Goal: Transaction & Acquisition: Purchase product/service

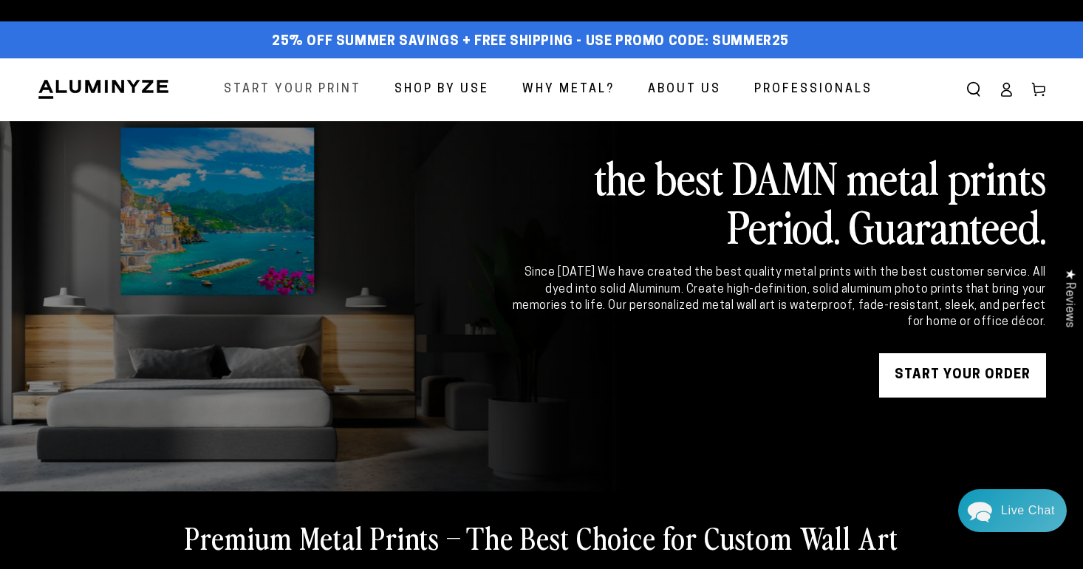
click at [318, 92] on span "Start Your Print" at bounding box center [292, 89] width 137 height 21
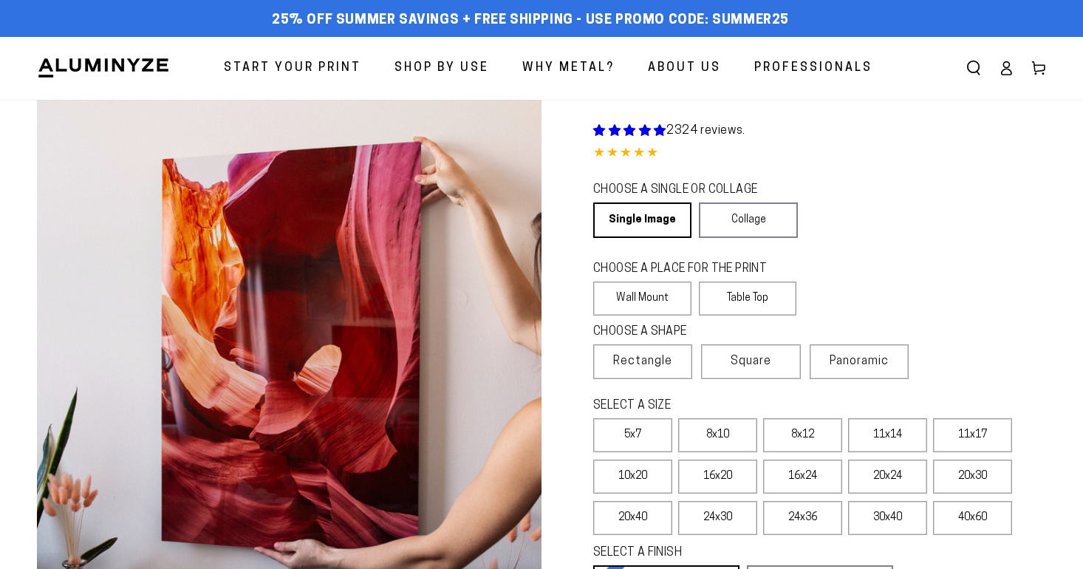
select select "**********"
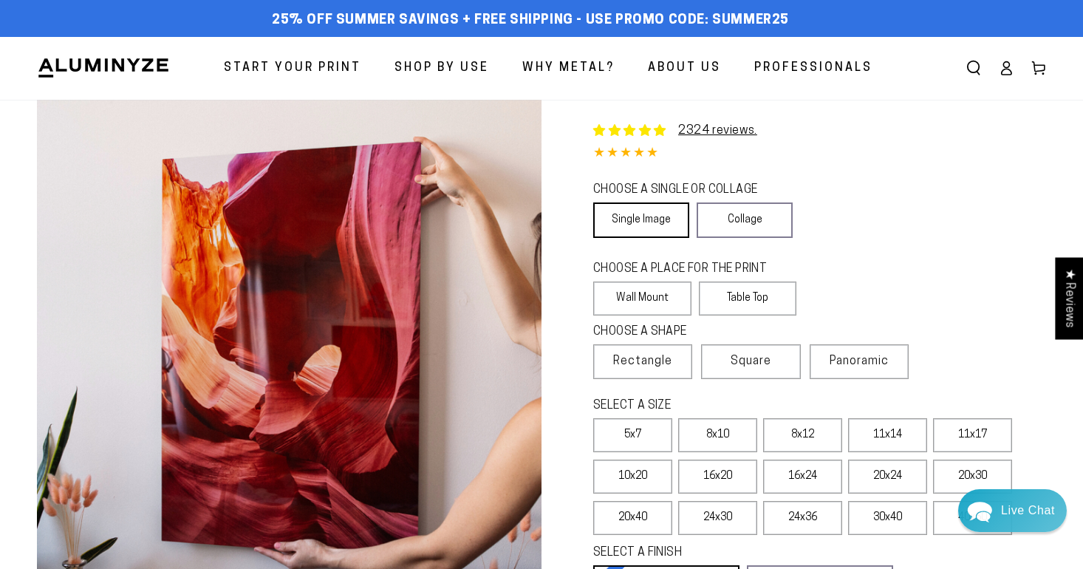
click at [644, 222] on link "Single Image" at bounding box center [641, 219] width 96 height 35
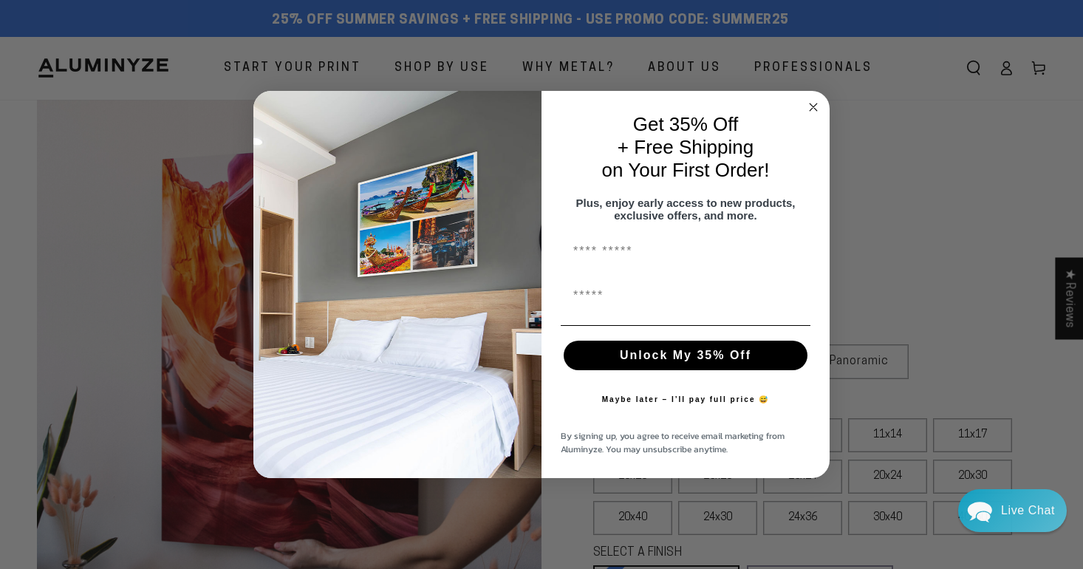
click at [624, 262] on input "First Name" at bounding box center [686, 251] width 250 height 30
type input "*******"
type input "**********"
click at [674, 360] on button "Unlock My 35% Off" at bounding box center [686, 356] width 244 height 30
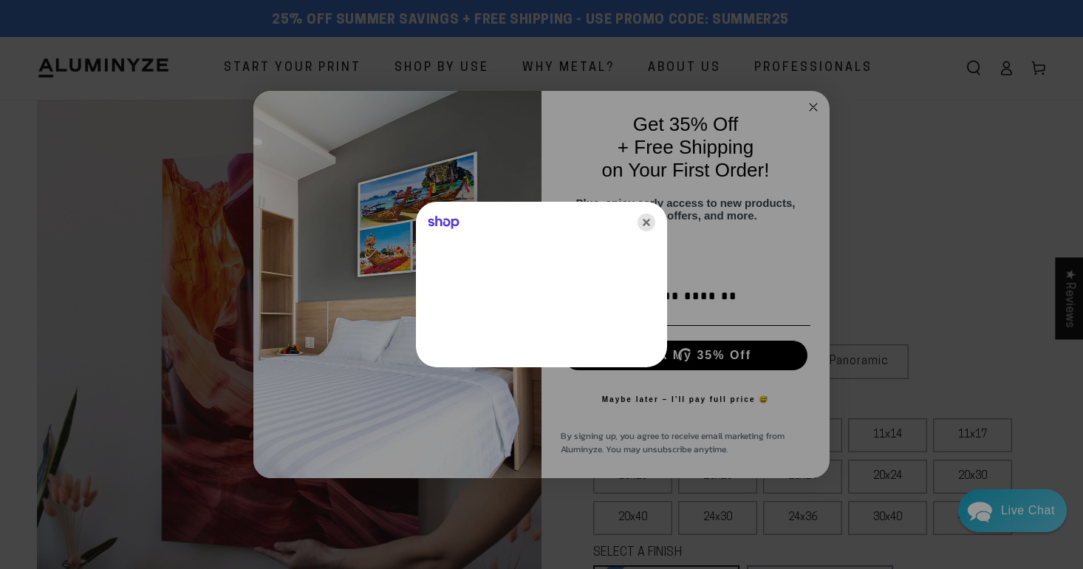
click at [647, 219] on icon "Close" at bounding box center [646, 222] width 18 height 18
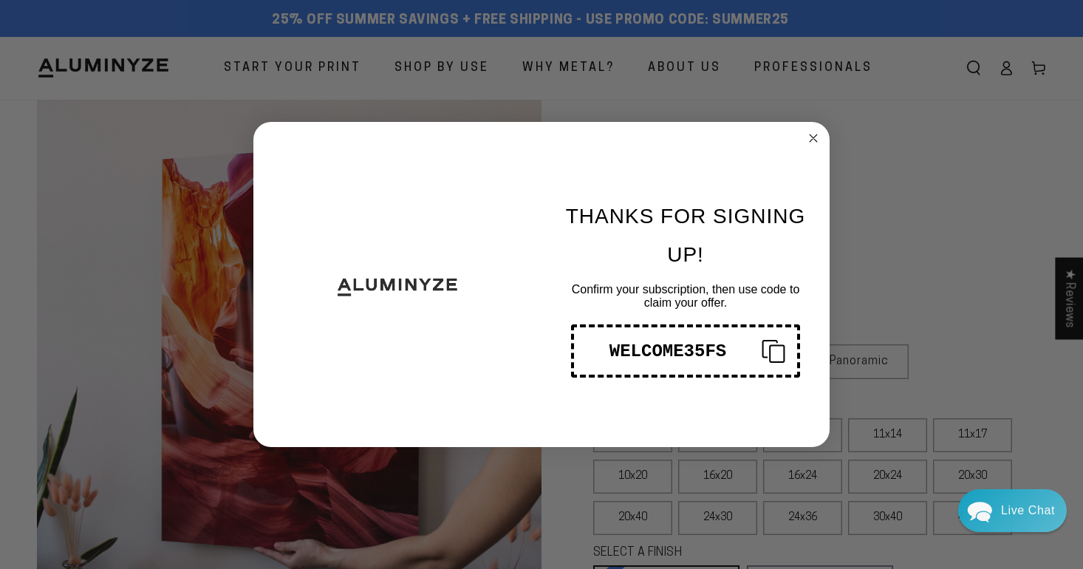
drag, startPoint x: 813, startPoint y: 139, endPoint x: 679, endPoint y: 166, distance: 136.5
click at [679, 167] on div "Close dialog THANKS FOR SIGNING UP! Confirm your subscription, then use code to…" at bounding box center [541, 284] width 576 height 325
click at [827, 131] on form "THANKS FOR SIGNING UP! Confirm your subscription, then use code to claim your o…" at bounding box center [541, 284] width 576 height 325
click at [817, 131] on circle "Close dialog" at bounding box center [813, 138] width 17 height 17
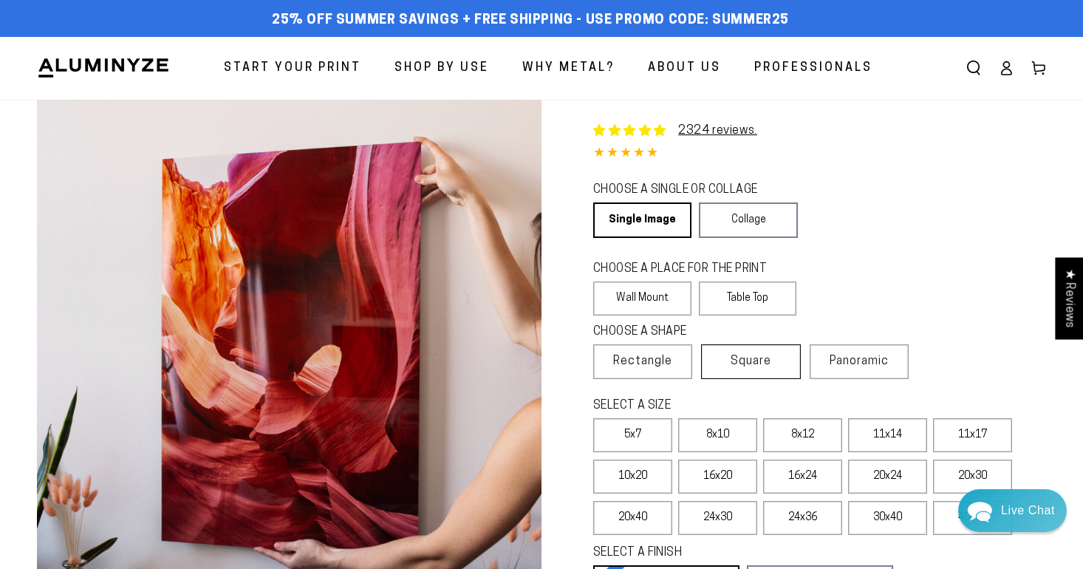
click at [759, 375] on label "Square" at bounding box center [750, 361] width 99 height 35
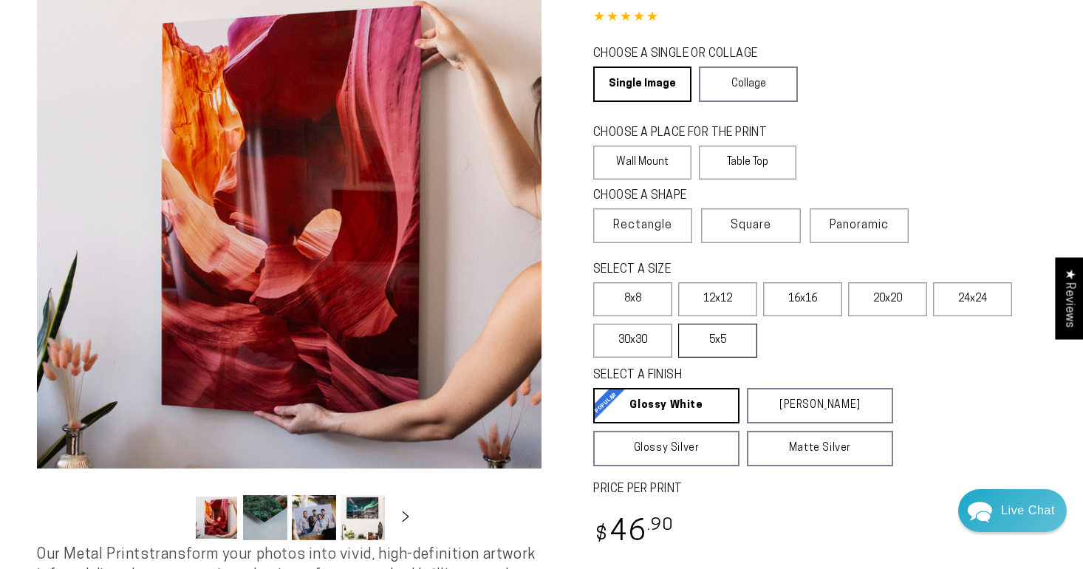
scroll to position [137, 0]
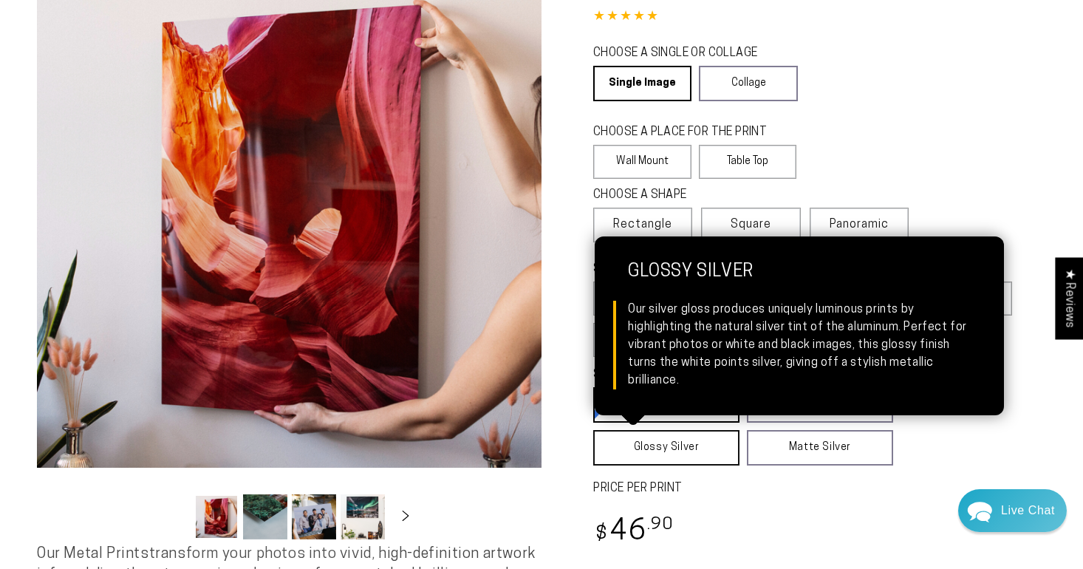
click at [708, 448] on link "Glossy Silver Glossy Silver Our silver gloss produces uniquely luminous prints …" at bounding box center [666, 447] width 146 height 35
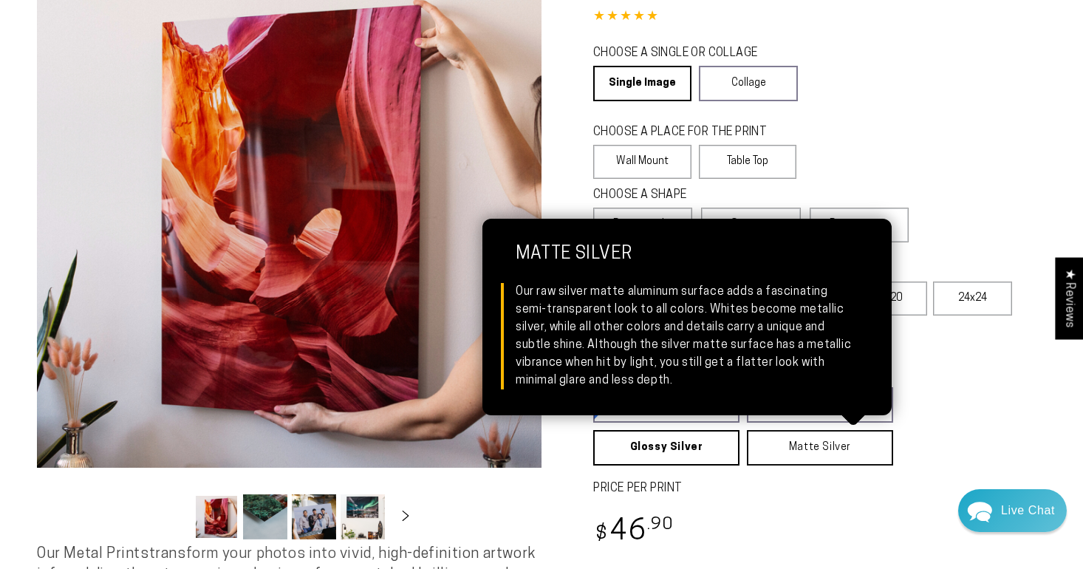
click at [789, 463] on link "Matte Silver Matte Silver Our raw silver matte aluminum surface adds a fascinat…" at bounding box center [820, 447] width 146 height 35
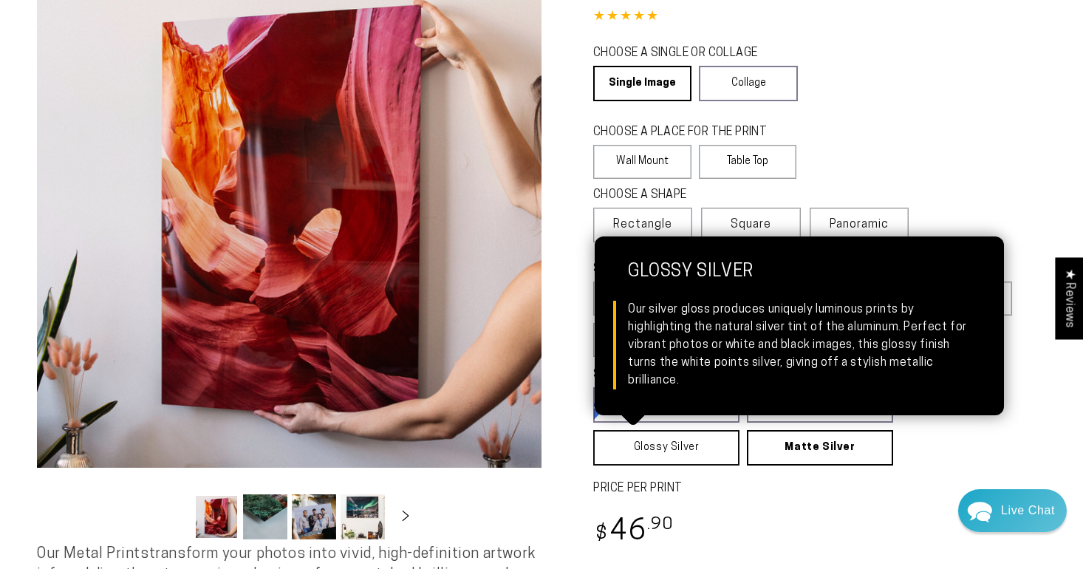
click at [711, 451] on link "Glossy Silver Glossy Silver Our silver gloss produces uniquely luminous prints …" at bounding box center [666, 447] width 146 height 35
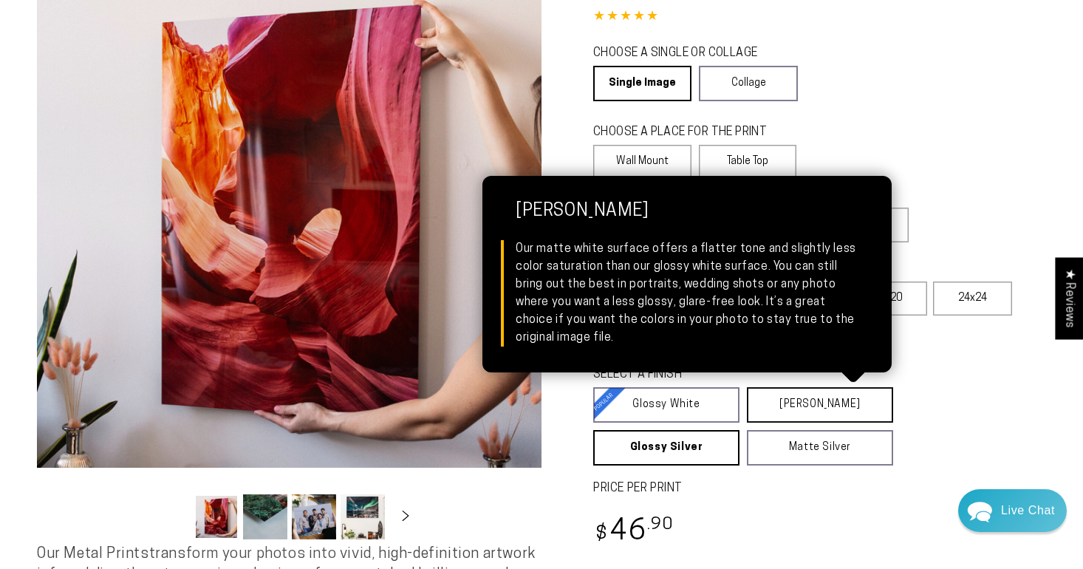
click at [784, 406] on link "[PERSON_NAME] Matte White Our matte white surface offers a flatter tone and sli…" at bounding box center [820, 404] width 146 height 35
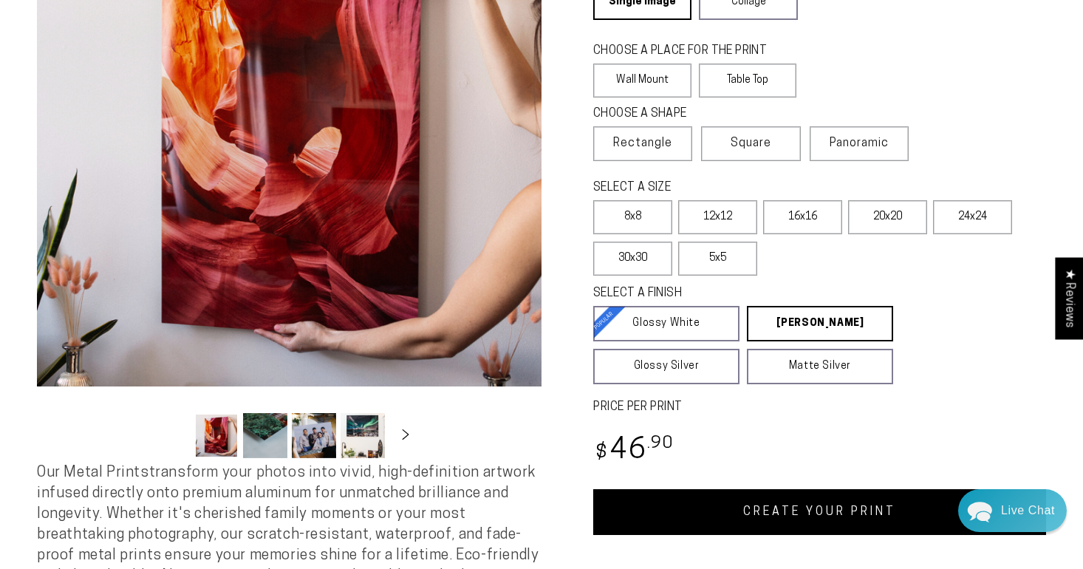
scroll to position [217, 0]
click at [722, 205] on label "12x12" at bounding box center [717, 218] width 79 height 34
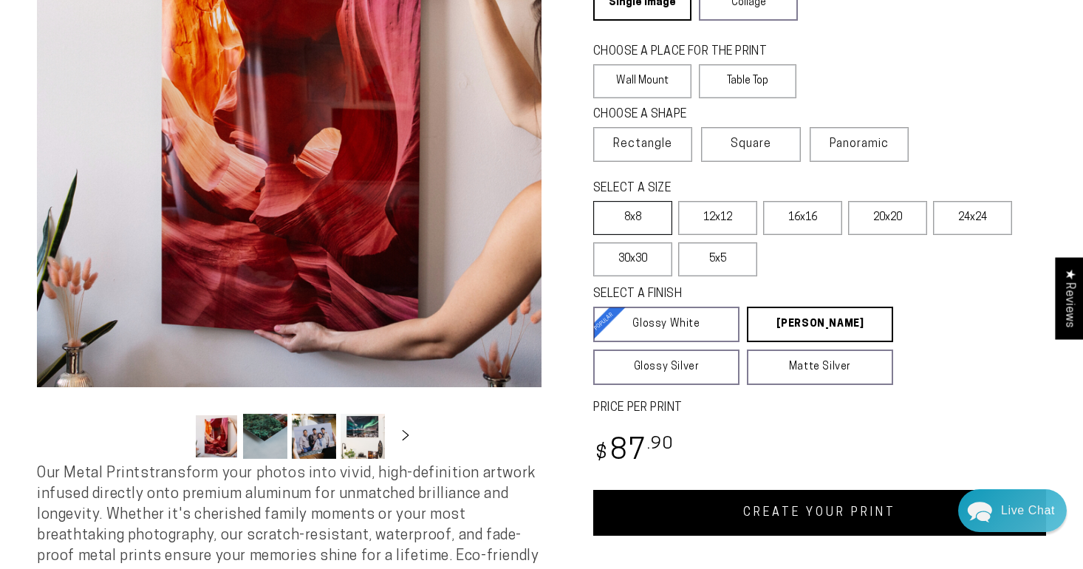
click at [658, 219] on label "8x8" at bounding box center [632, 218] width 79 height 34
click at [634, 148] on span "Rectangle" at bounding box center [642, 144] width 59 height 18
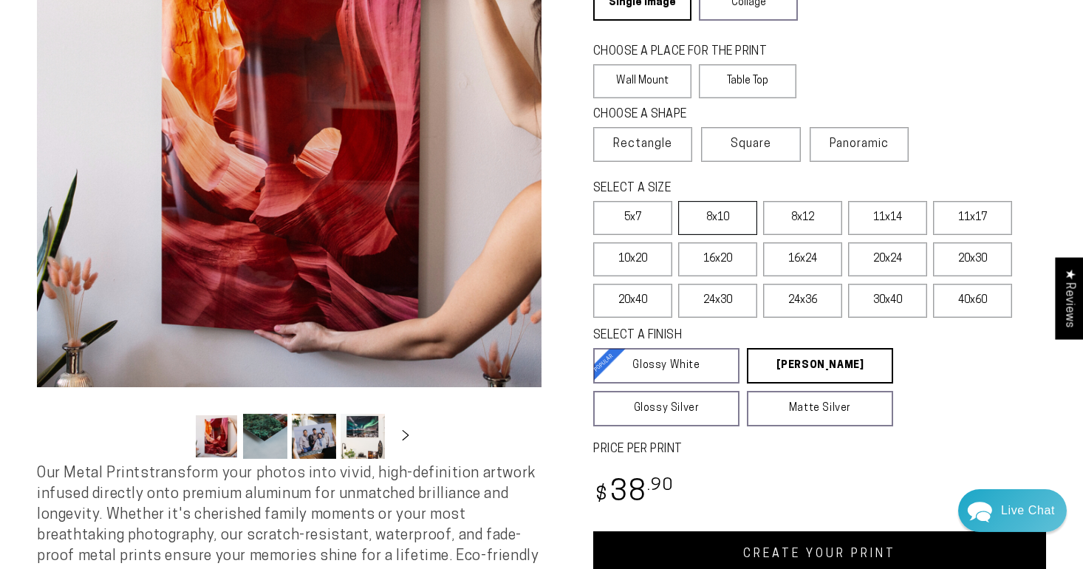
click at [710, 211] on label "8x10" at bounding box center [717, 218] width 79 height 34
click at [635, 214] on label "5x7" at bounding box center [632, 218] width 79 height 34
click at [649, 250] on label "10x20" at bounding box center [632, 259] width 79 height 34
click at [951, 313] on label "40x60" at bounding box center [972, 301] width 79 height 34
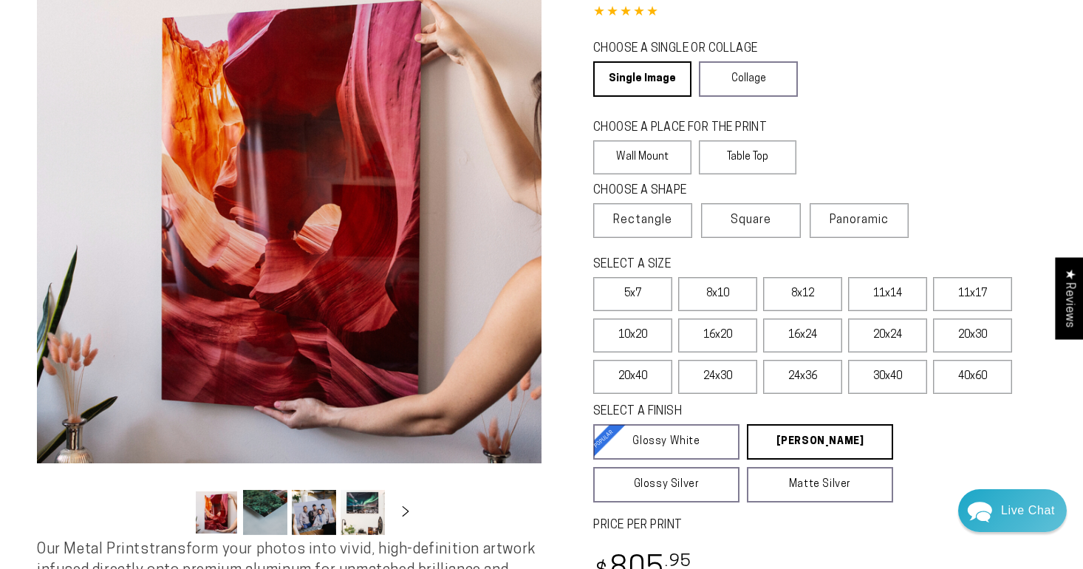
scroll to position [138, 0]
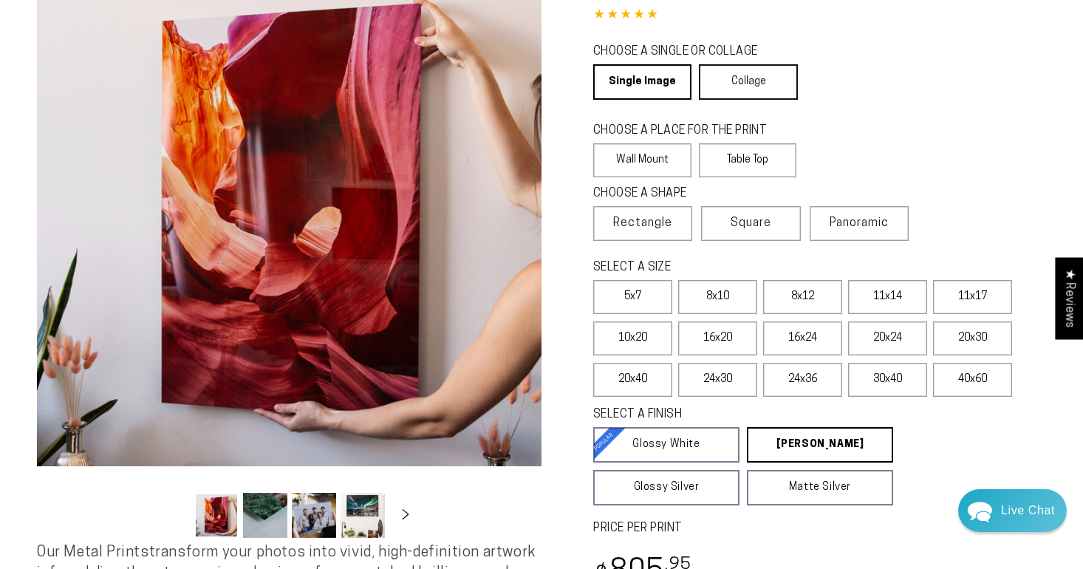
click at [765, 83] on link "Collage" at bounding box center [748, 81] width 98 height 35
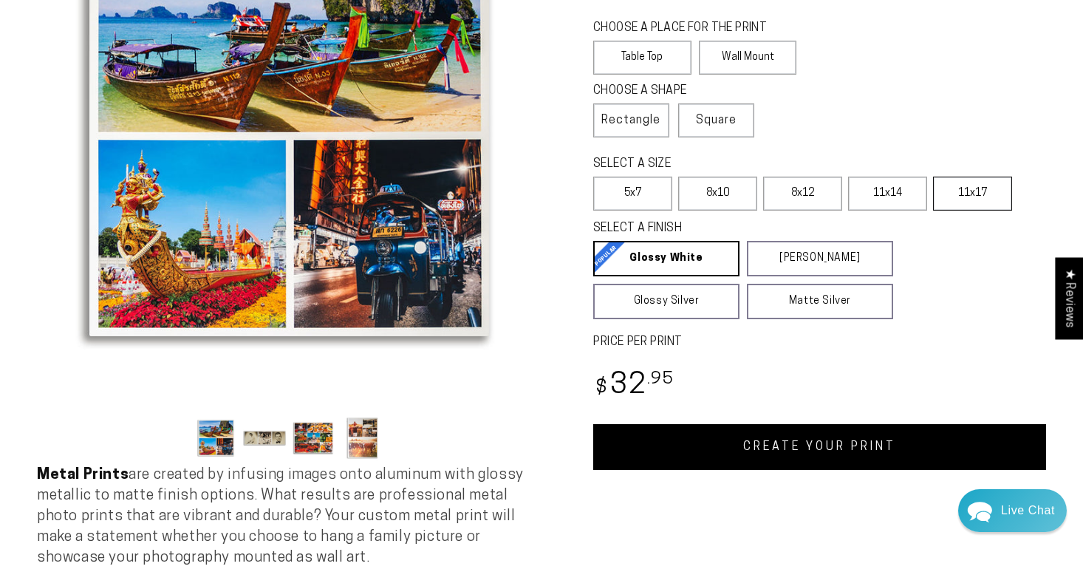
click at [967, 194] on label "11x17" at bounding box center [972, 194] width 79 height 34
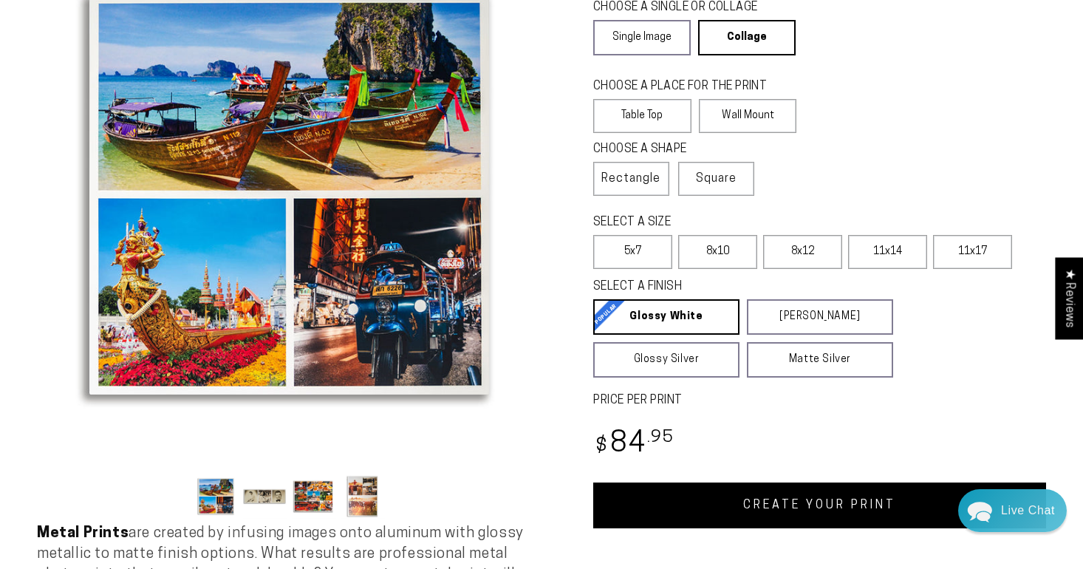
scroll to position [157, 0]
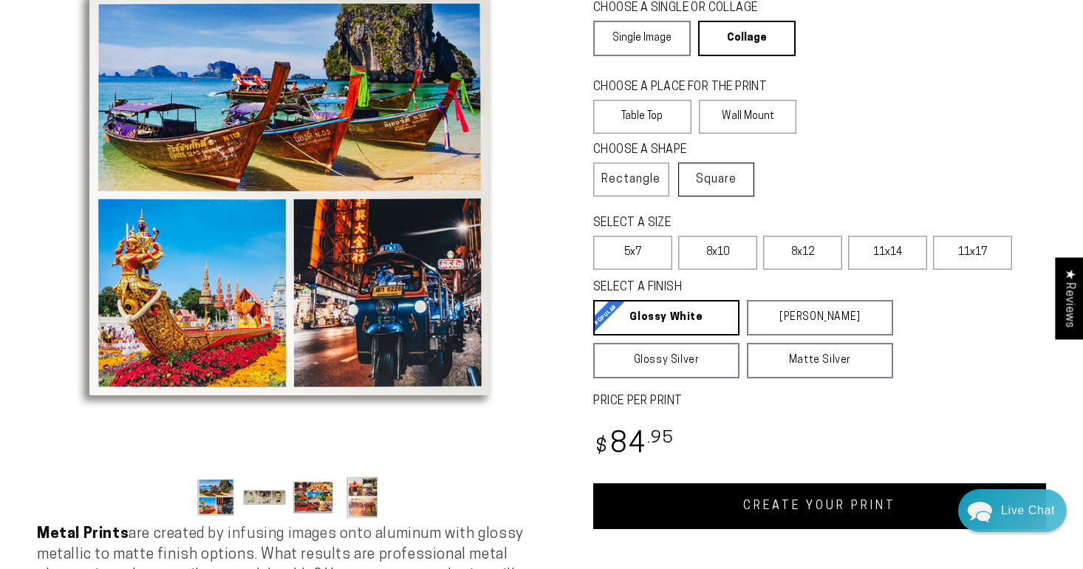
click at [721, 191] on label "Square" at bounding box center [716, 180] width 76 height 34
click at [619, 184] on span "Rectangle" at bounding box center [630, 180] width 59 height 18
click at [632, 41] on link "Single Image" at bounding box center [642, 38] width 98 height 35
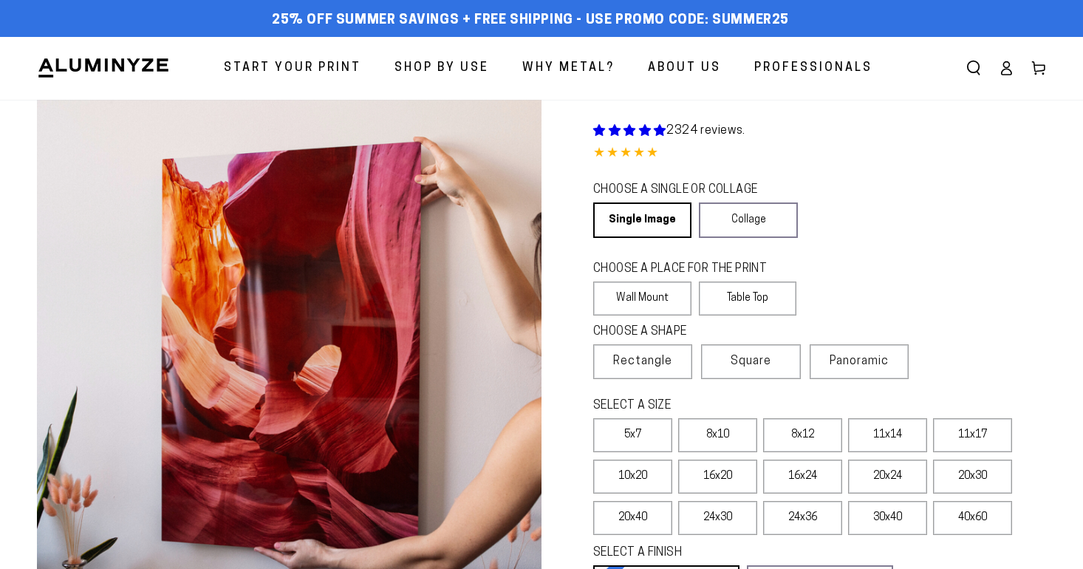
select select "**********"
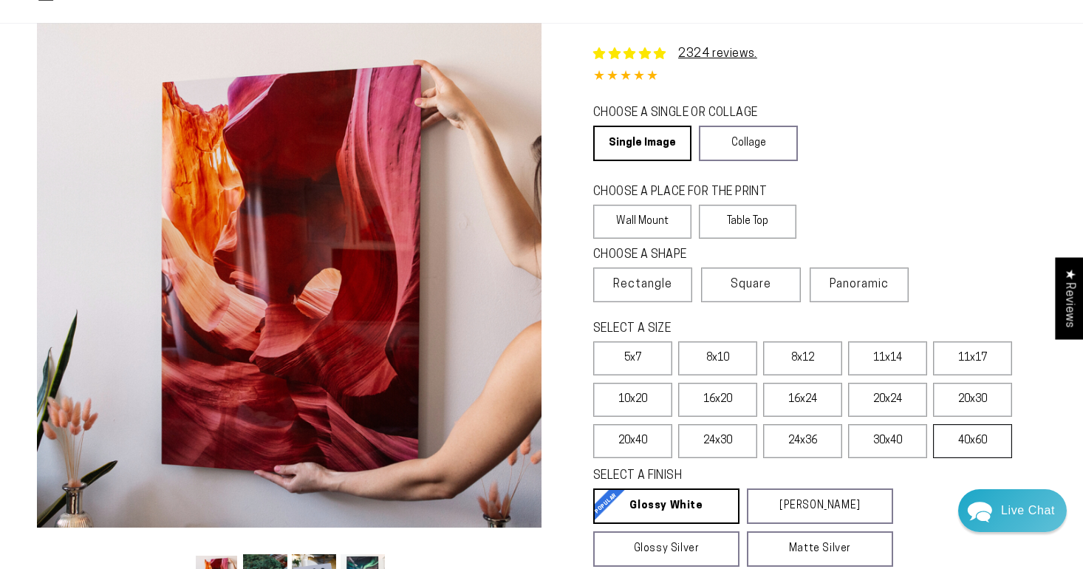
click at [980, 451] on label "40x60" at bounding box center [972, 441] width 79 height 34
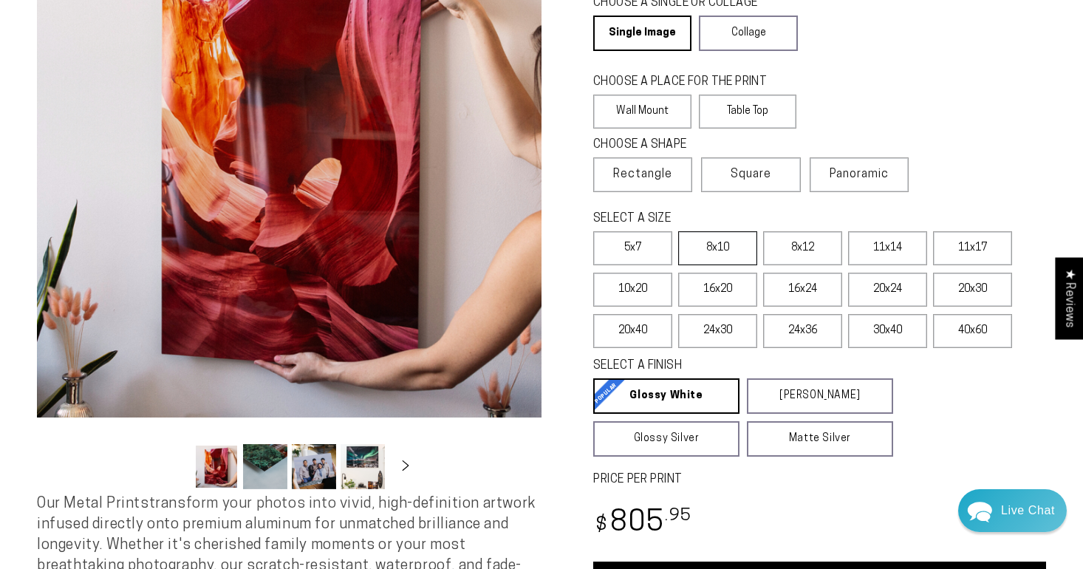
scroll to position [194, 0]
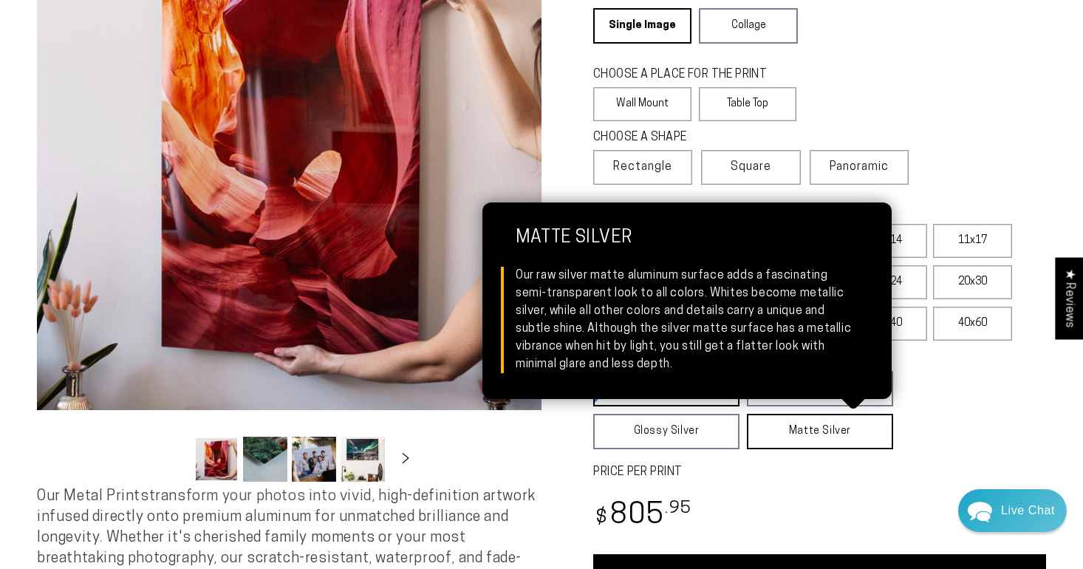
click at [783, 431] on link "Matte Silver Matte Silver Our raw silver matte aluminum surface adds a fascinat…" at bounding box center [820, 431] width 146 height 35
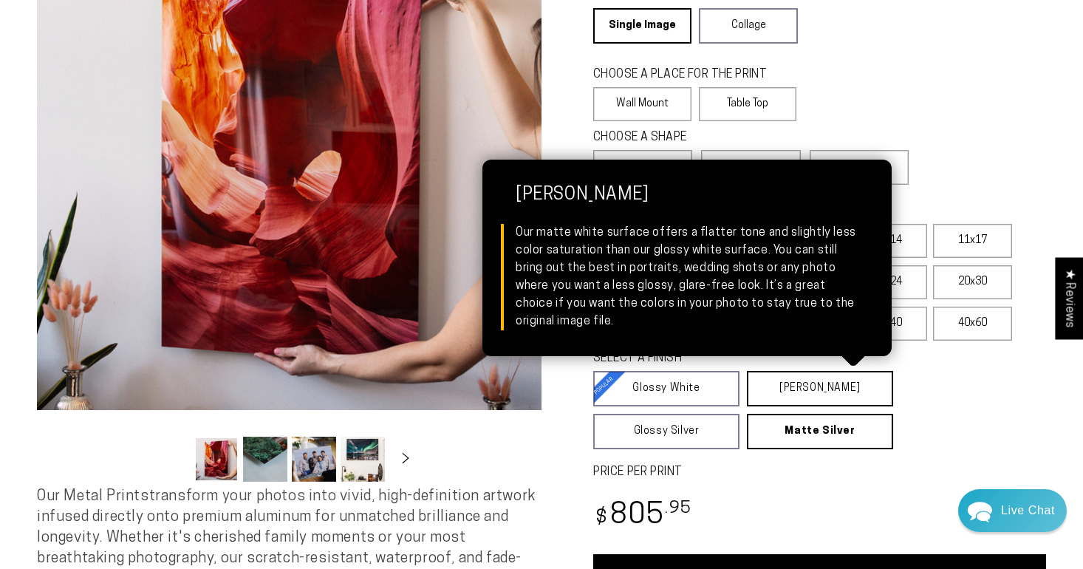
click at [773, 397] on link "[PERSON_NAME] Matte White Our matte white surface offers a flatter tone and sli…" at bounding box center [820, 388] width 146 height 35
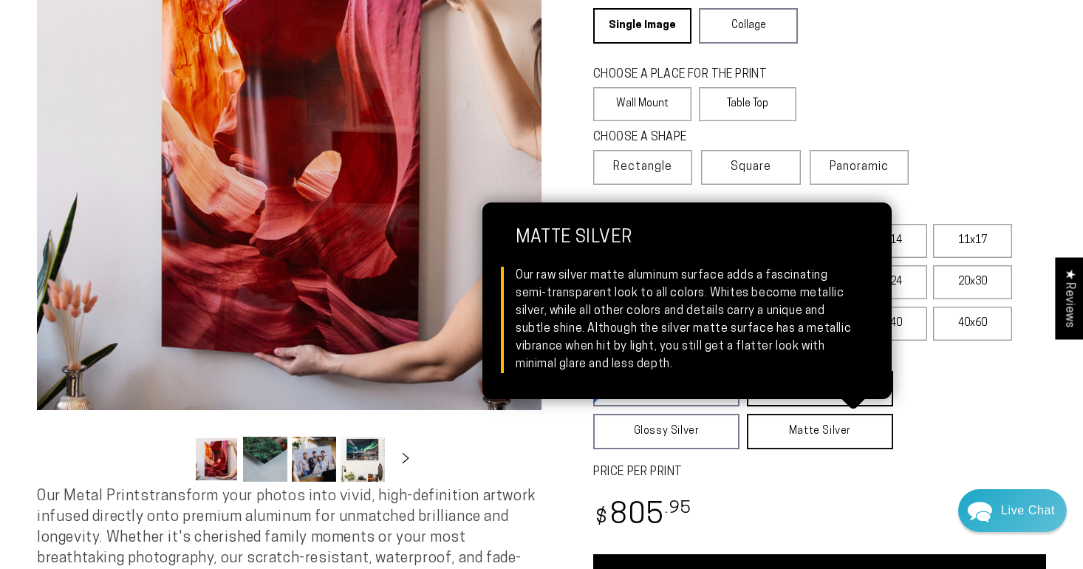
click at [779, 430] on link "Matte Silver Matte Silver Our raw silver matte aluminum surface adds a fascinat…" at bounding box center [820, 431] width 146 height 35
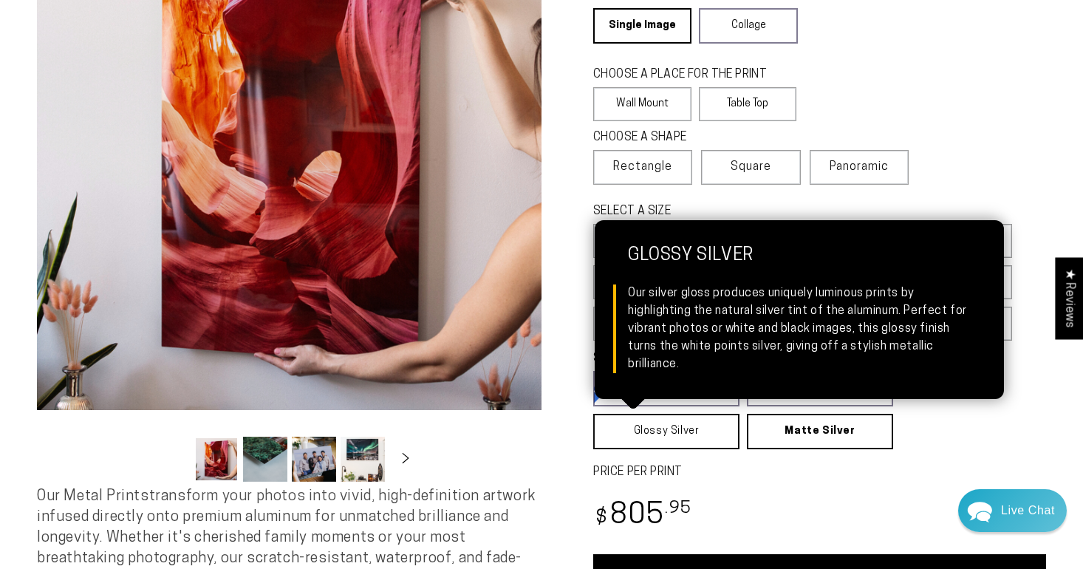
click at [697, 426] on link "Glossy Silver Glossy Silver Our silver gloss produces uniquely luminous prints …" at bounding box center [666, 431] width 146 height 35
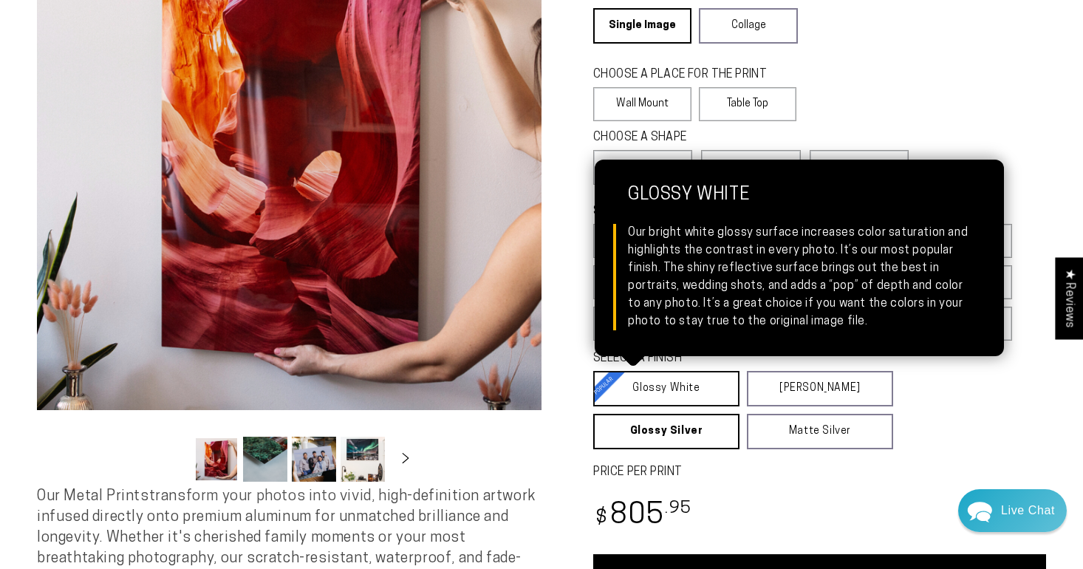
click at [701, 394] on link "Glossy White Glossy White Our bright white glossy surface increases color satur…" at bounding box center [666, 388] width 146 height 35
